Goal: Find specific page/section: Find specific page/section

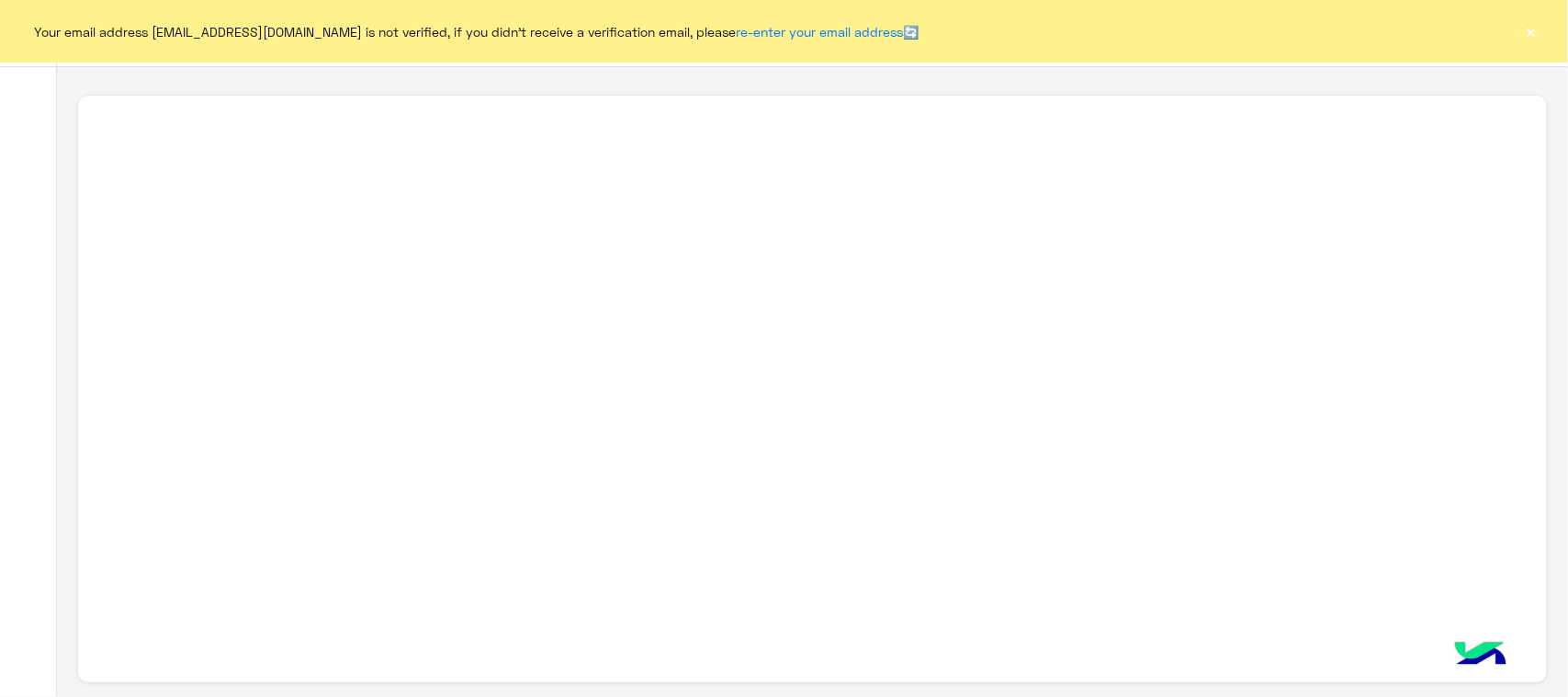
click at [1115, 669] on div at bounding box center [812, 389] width 1470 height 590
click at [1526, 39] on button "×" at bounding box center [1532, 31] width 19 height 19
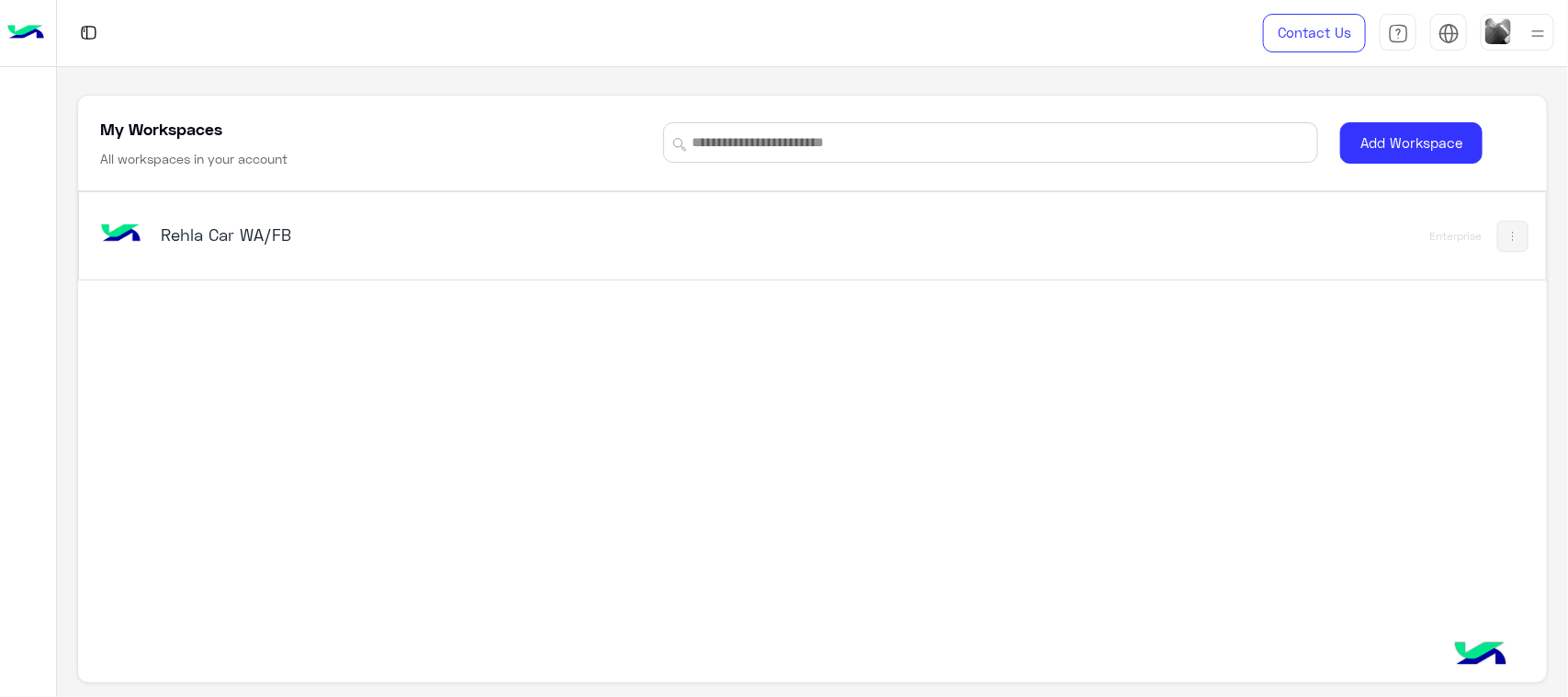
click at [189, 251] on div "Rehla Car WA/FB" at bounding box center [526, 237] width 859 height 53
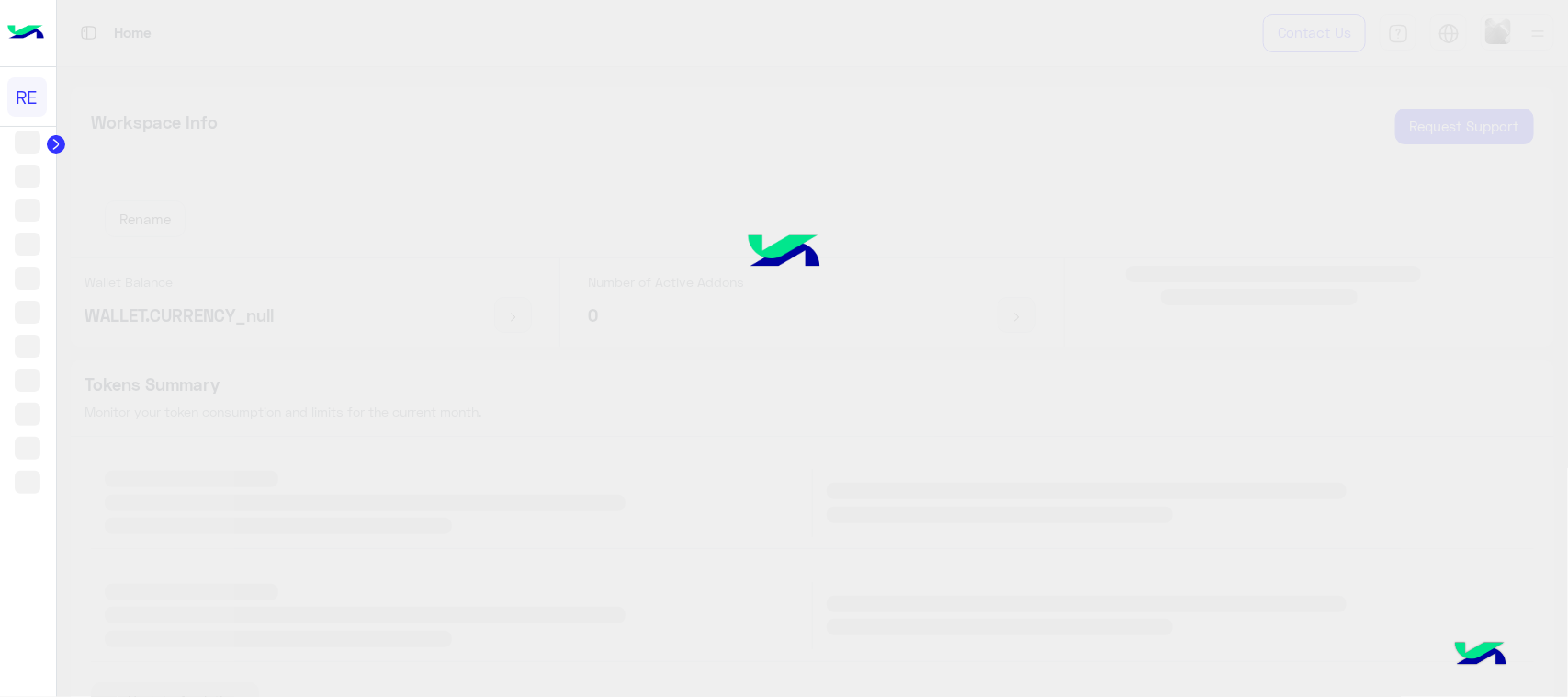
click at [189, 251] on div at bounding box center [784, 348] width 1568 height 698
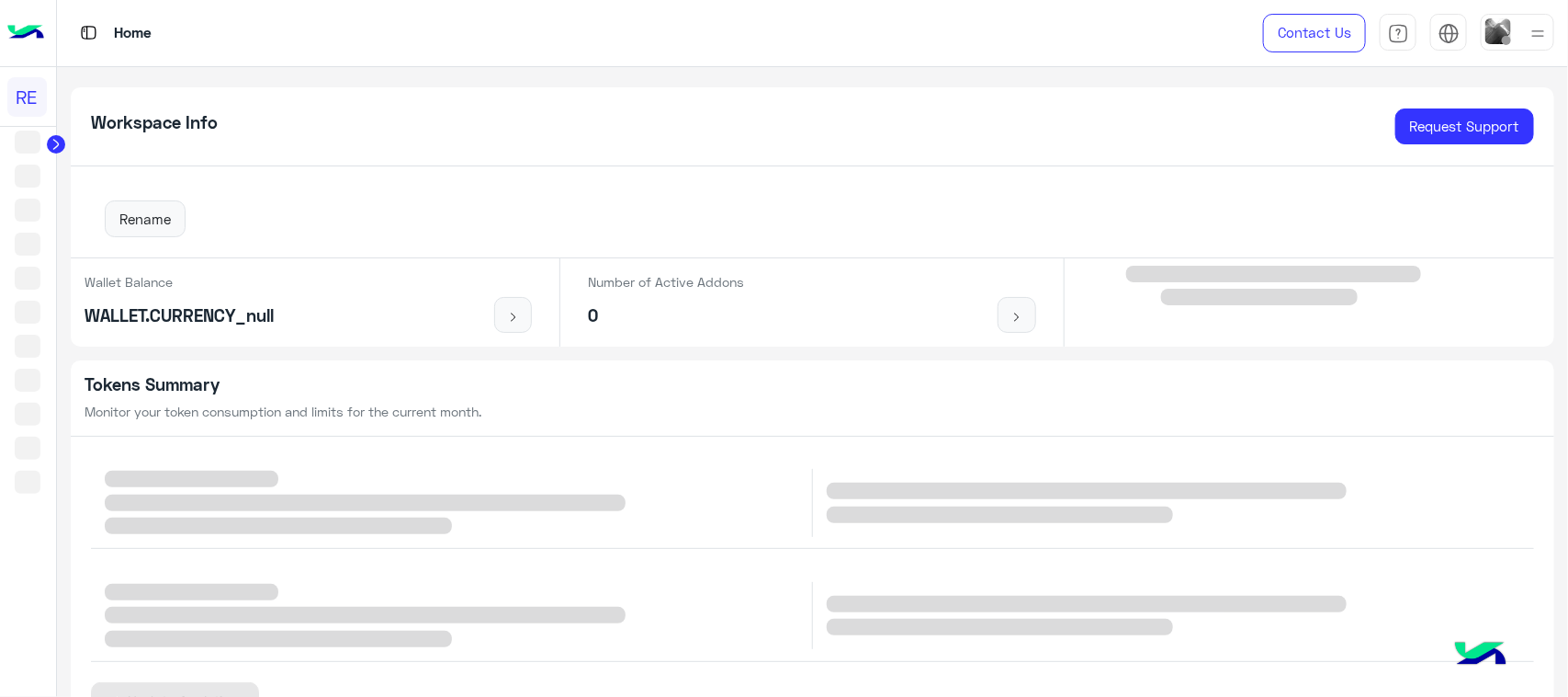
click at [30, 259] on ul at bounding box center [28, 316] width 56 height 374
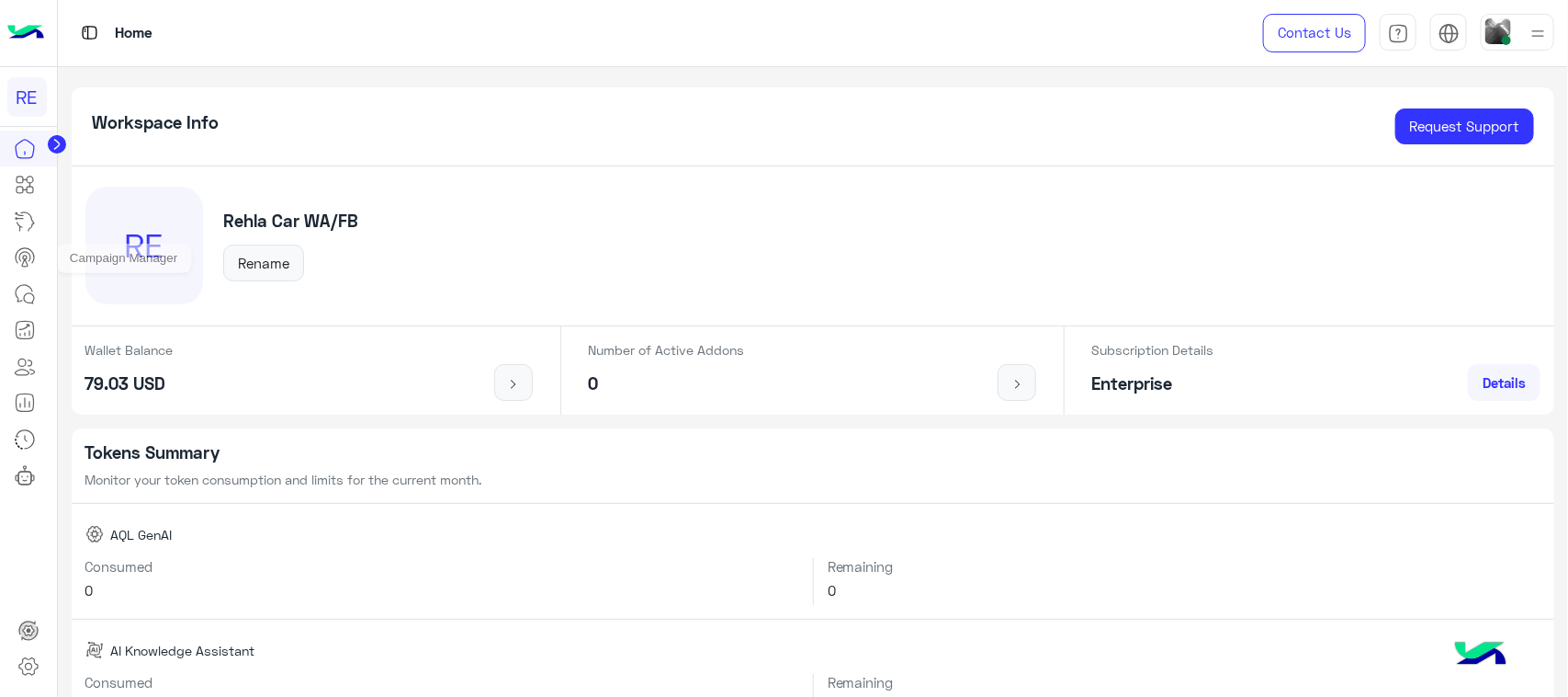
click at [24, 244] on link at bounding box center [25, 256] width 49 height 36
click at [29, 278] on link at bounding box center [25, 294] width 49 height 36
click at [33, 286] on icon at bounding box center [25, 294] width 22 height 22
click at [17, 287] on icon at bounding box center [25, 294] width 22 height 22
click at [23, 283] on icon at bounding box center [25, 294] width 22 height 22
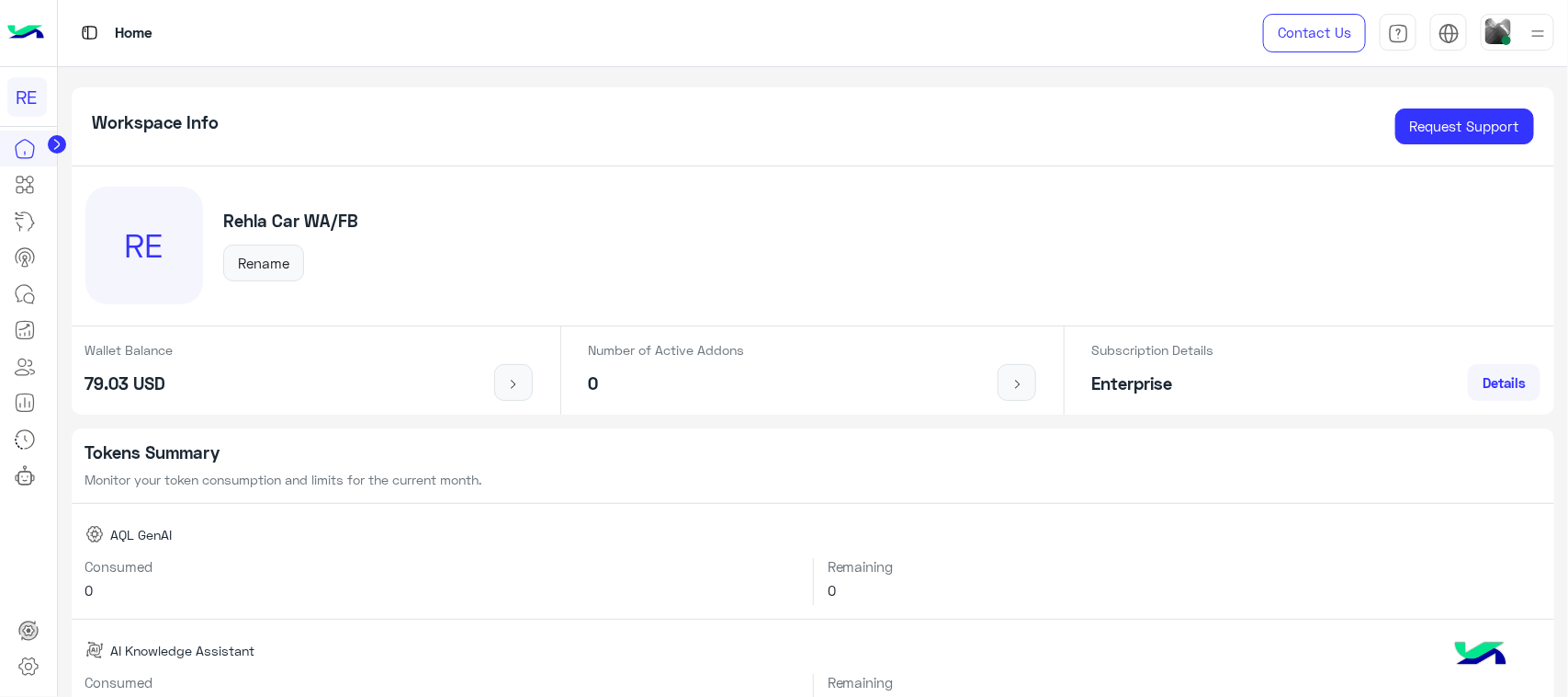
click at [23, 283] on icon at bounding box center [25, 294] width 22 height 22
